Goal: Task Accomplishment & Management: Use online tool/utility

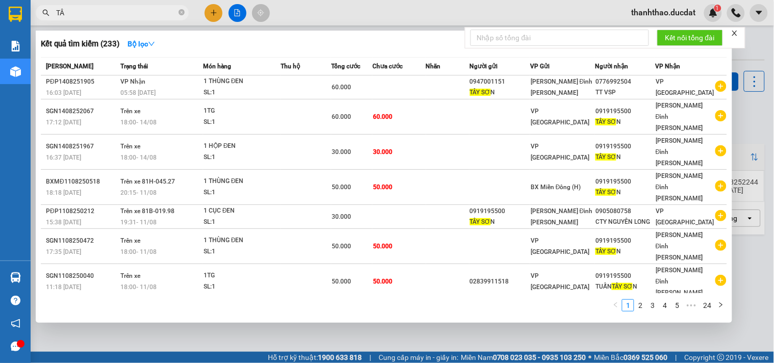
type input "T"
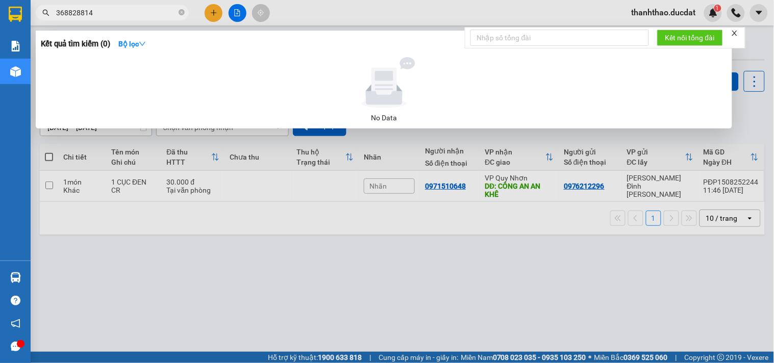
click at [56, 14] on input "368828814" at bounding box center [116, 12] width 120 height 11
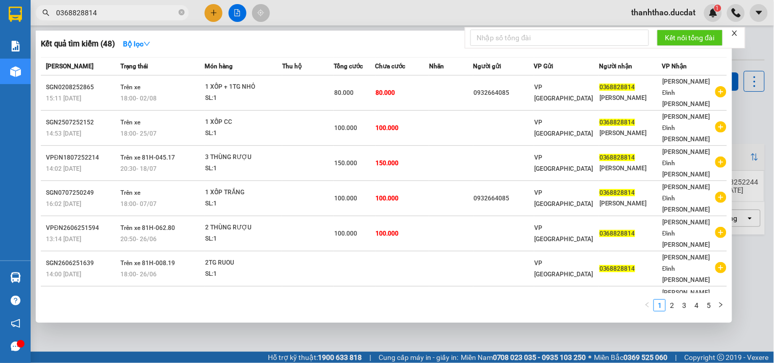
click at [118, 15] on input "0368828814" at bounding box center [116, 12] width 120 height 11
click at [135, 10] on input "0368828814" at bounding box center [116, 12] width 120 height 11
type input "0"
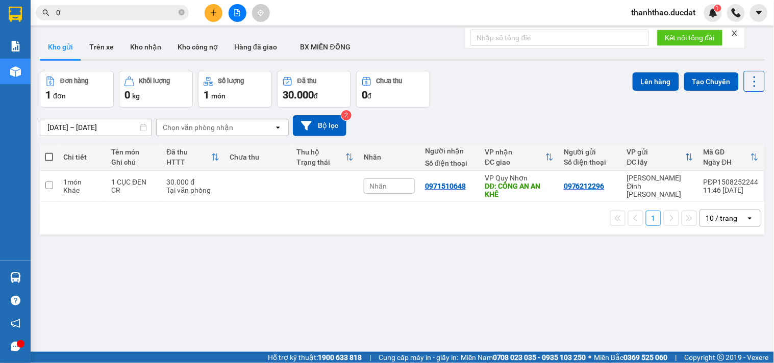
paste input "902741674"
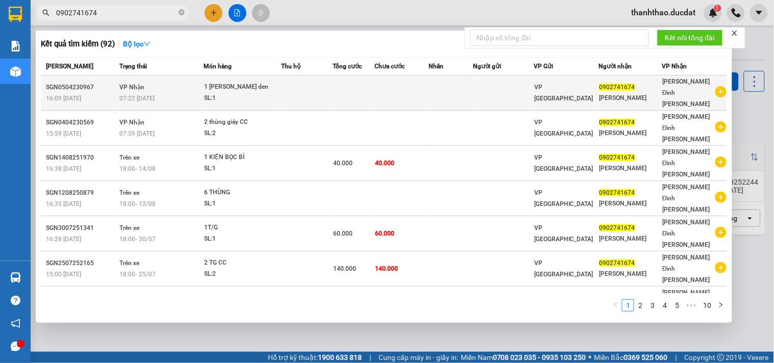
type input "0902741674"
click at [286, 84] on td at bounding box center [307, 92] width 52 height 35
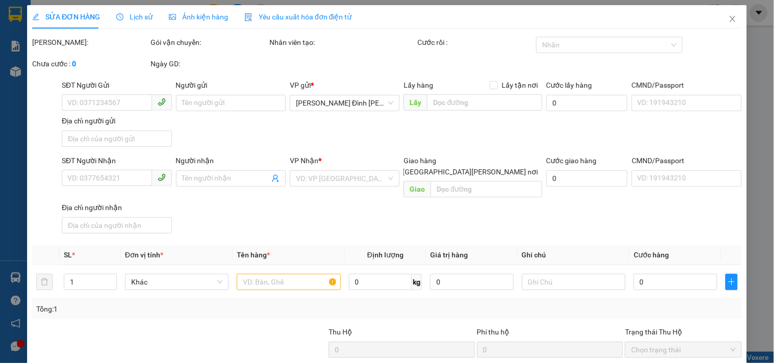
type input "0902741674"
type input "Huy Vũ"
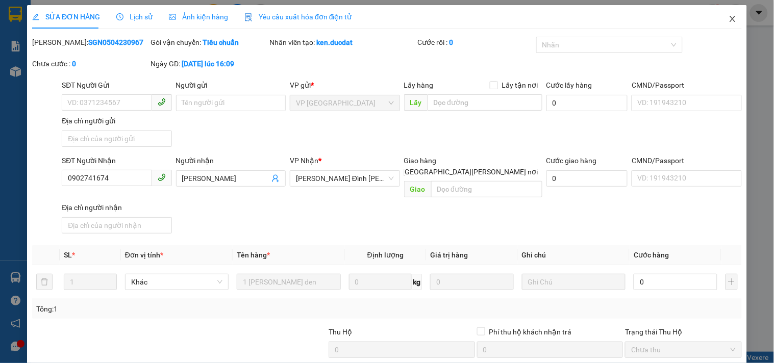
click at [729, 18] on icon "close" at bounding box center [732, 19] width 6 height 6
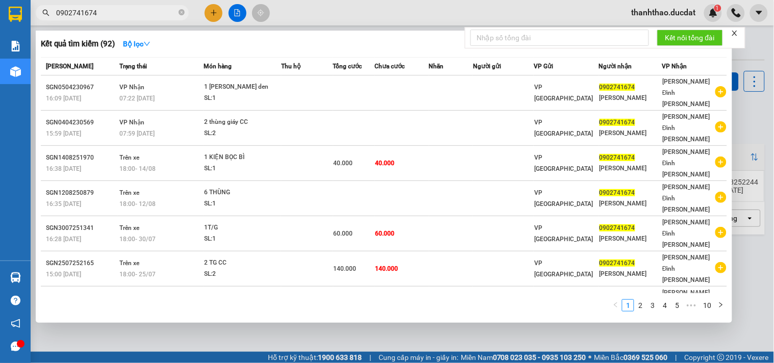
click at [124, 7] on input "0902741674" at bounding box center [116, 12] width 120 height 11
click at [164, 14] on input "0902741674" at bounding box center [116, 12] width 120 height 11
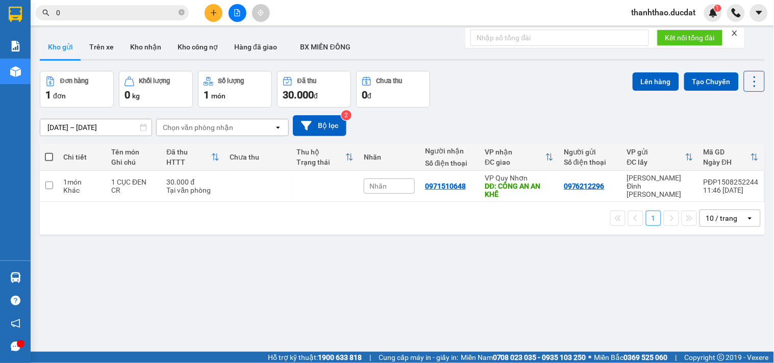
paste input "917486279"
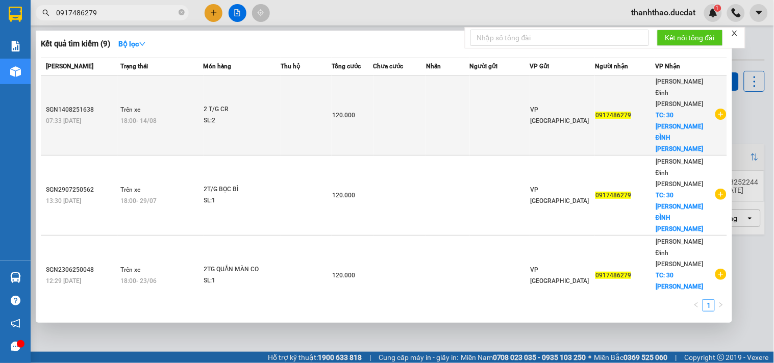
type input "0917486279"
click at [299, 100] on td at bounding box center [306, 115] width 51 height 80
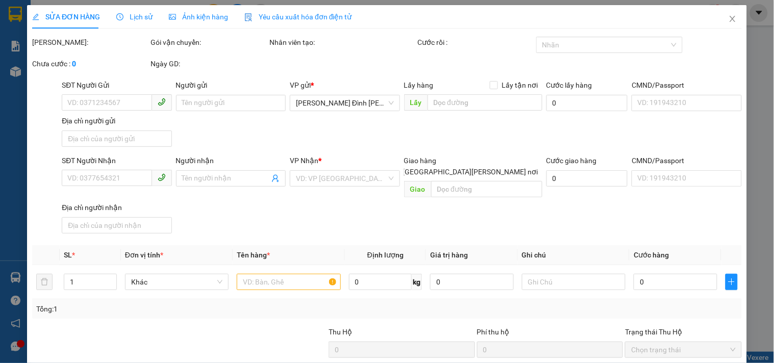
type input "0917486279"
checkbox input "true"
type input "30 PHAN ĐÌNH PHÙNG"
type input "120.000"
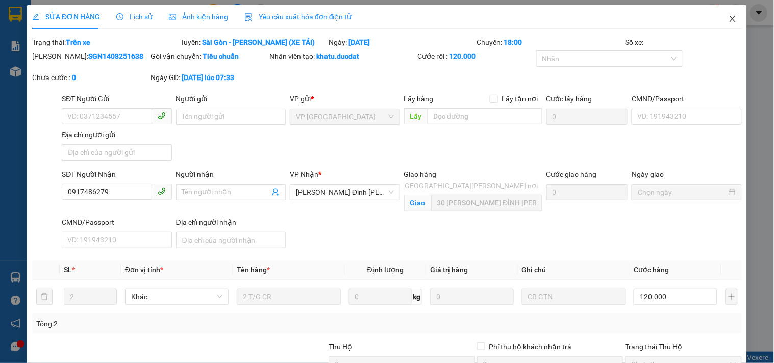
click at [728, 18] on icon "close" at bounding box center [732, 19] width 8 height 8
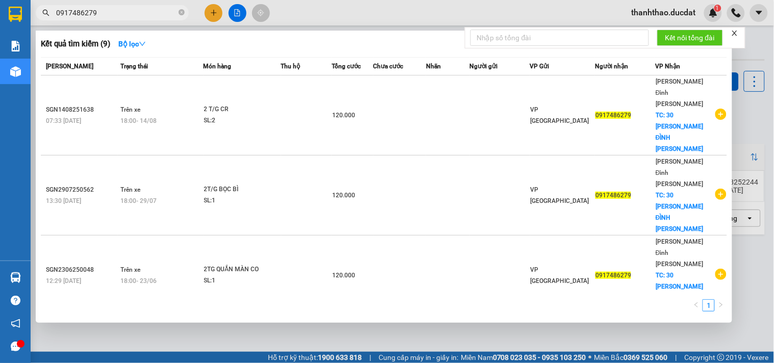
click at [130, 8] on input "0917486279" at bounding box center [116, 12] width 120 height 11
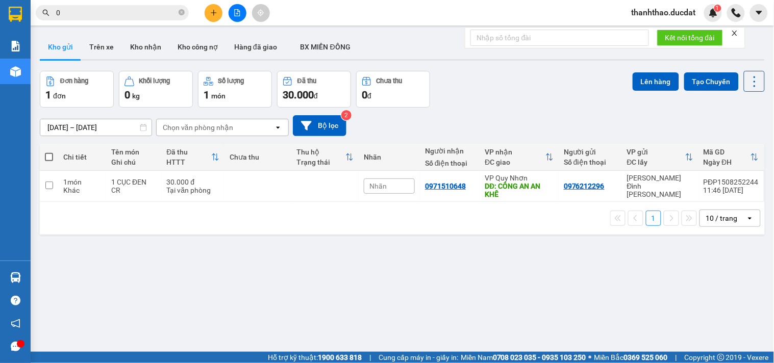
paste input "969399179"
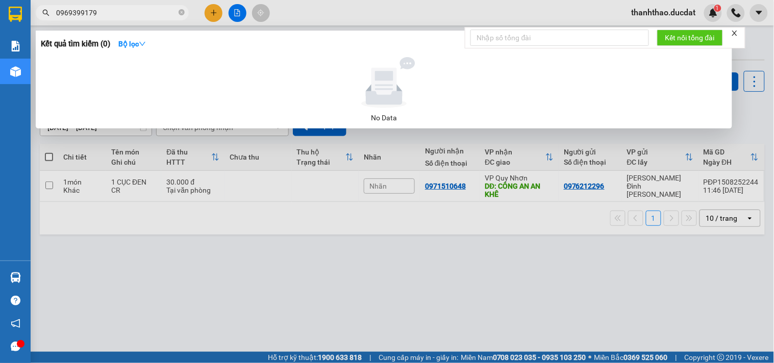
click at [138, 13] on input "0969399179" at bounding box center [116, 12] width 120 height 11
type input "0"
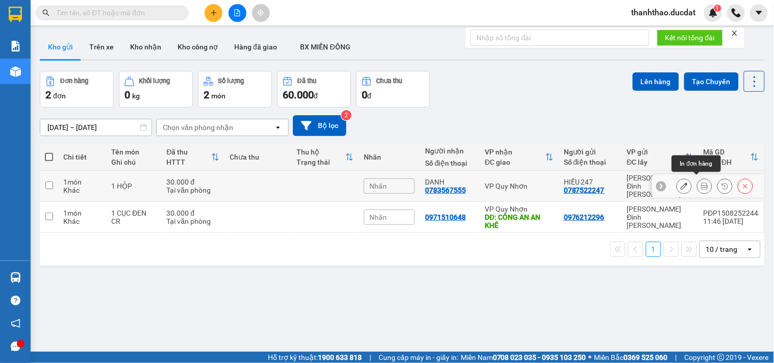
click at [697, 184] on button at bounding box center [704, 186] width 14 height 18
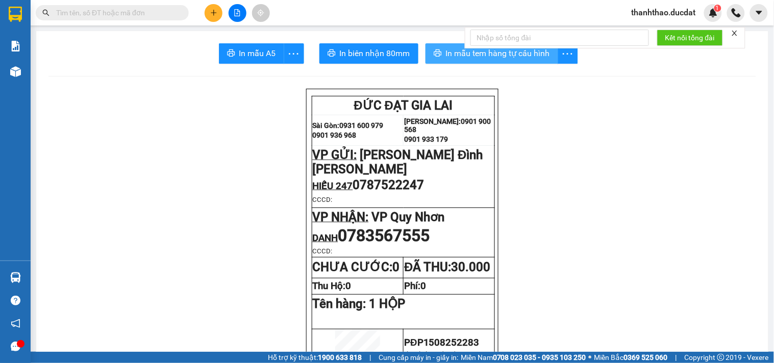
click at [524, 54] on span "In mẫu tem hàng tự cấu hình" at bounding box center [498, 53] width 104 height 13
